Goal: Information Seeking & Learning: Learn about a topic

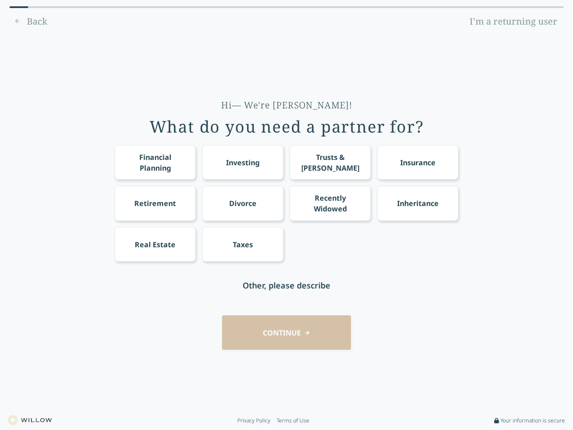
click at [286, 215] on div "Financial Planning Investing Trusts & [PERSON_NAME] Insurance Retirement Divorc…" at bounding box center [287, 203] width 344 height 116
click at [155, 162] on div "Financial Planning" at bounding box center [155, 162] width 64 height 21
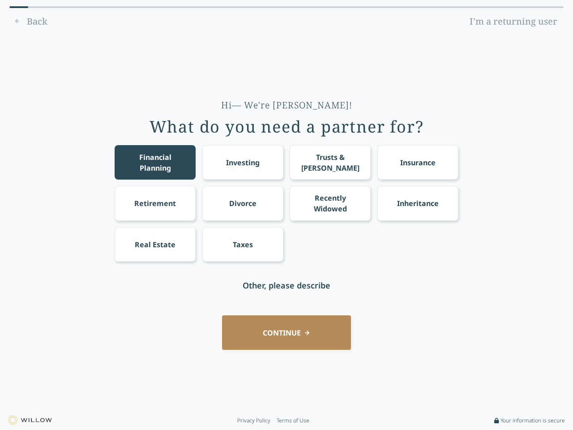
click at [243, 162] on div "Investing" at bounding box center [243, 162] width 34 height 11
click at [330, 162] on div "Trusts & [PERSON_NAME]" at bounding box center [330, 162] width 64 height 21
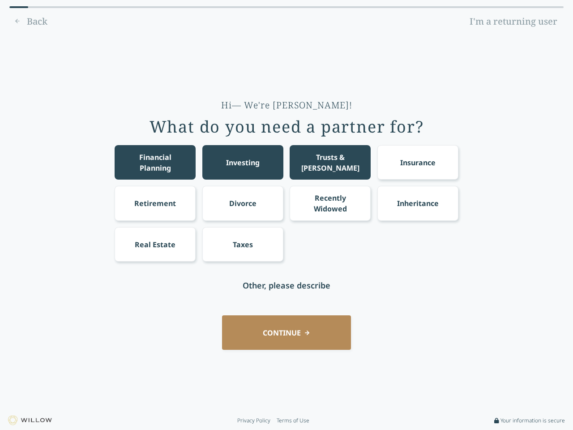
click at [418, 162] on div "Insurance" at bounding box center [417, 162] width 35 height 11
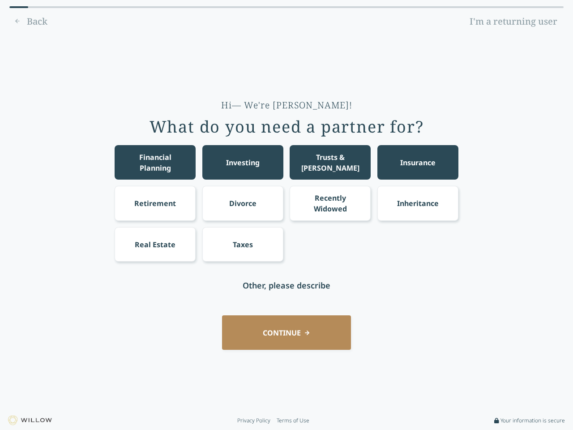
click at [155, 203] on div "Retirement" at bounding box center [155, 203] width 42 height 11
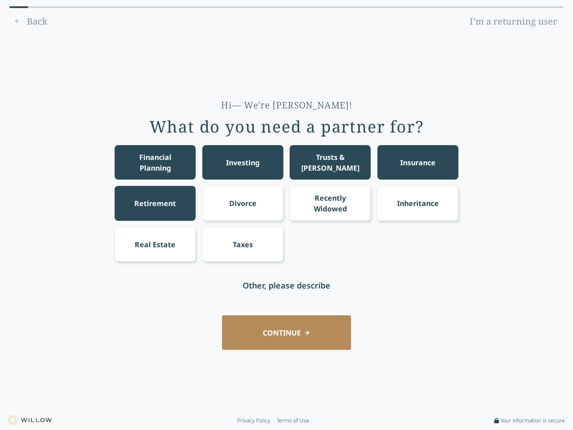
click at [243, 203] on div "Divorce" at bounding box center [242, 203] width 27 height 11
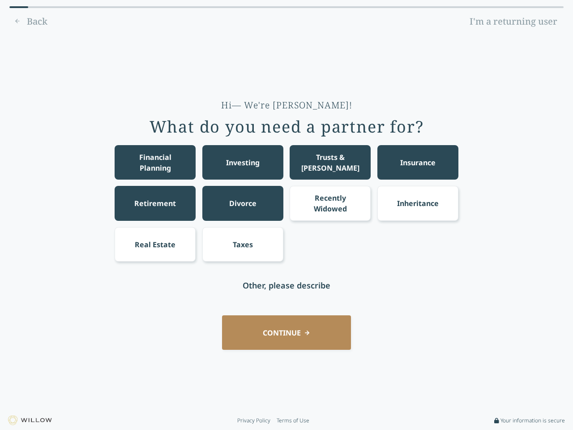
click at [330, 203] on div "Recently Widowed" at bounding box center [330, 202] width 64 height 21
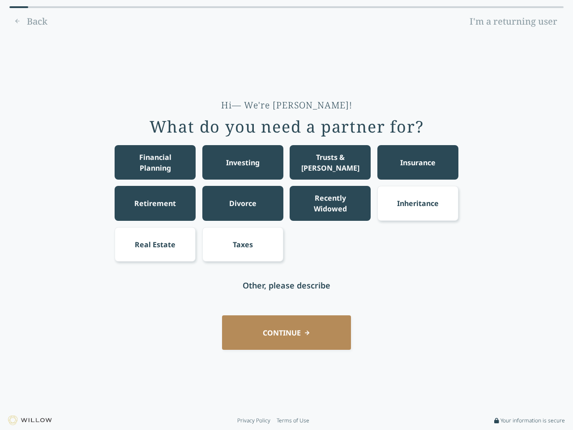
click at [418, 203] on div "Inheritance" at bounding box center [418, 203] width 42 height 11
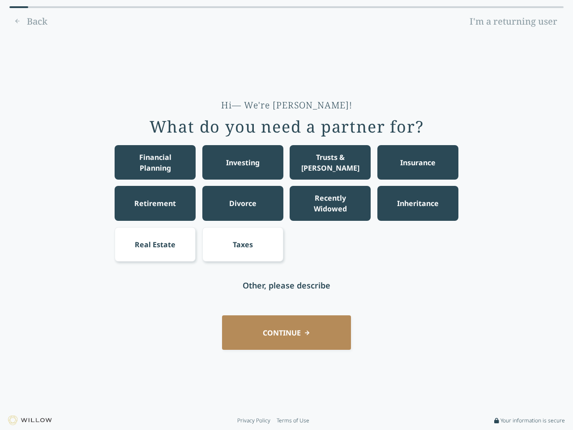
click at [155, 244] on div "Real Estate" at bounding box center [155, 244] width 41 height 11
